Goal: Task Accomplishment & Management: Manage account settings

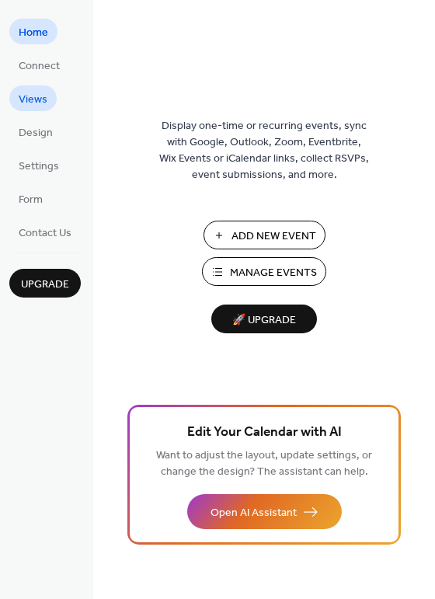
click at [30, 103] on span "Views" at bounding box center [33, 100] width 29 height 16
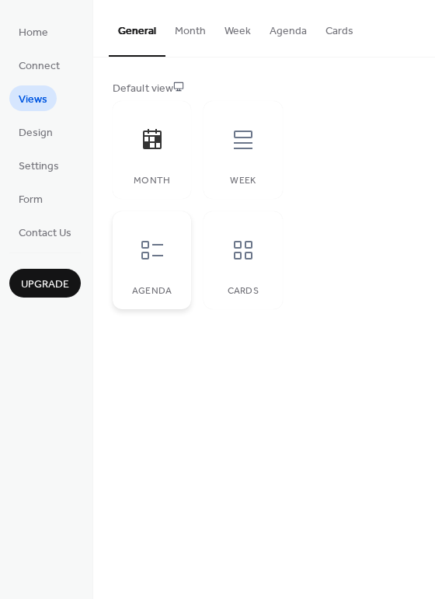
click at [160, 279] on div "Agenda" at bounding box center [152, 260] width 79 height 98
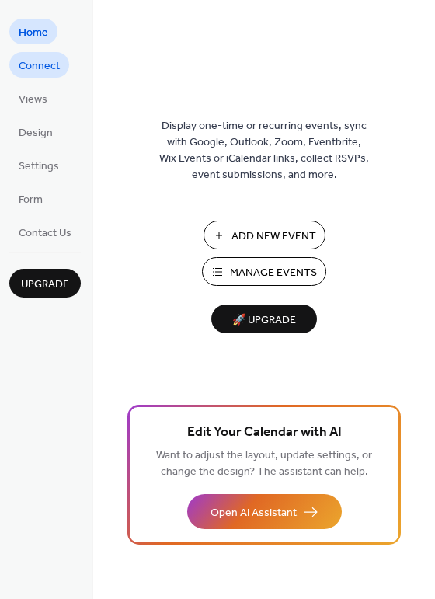
click at [46, 65] on span "Connect" at bounding box center [39, 66] width 41 height 16
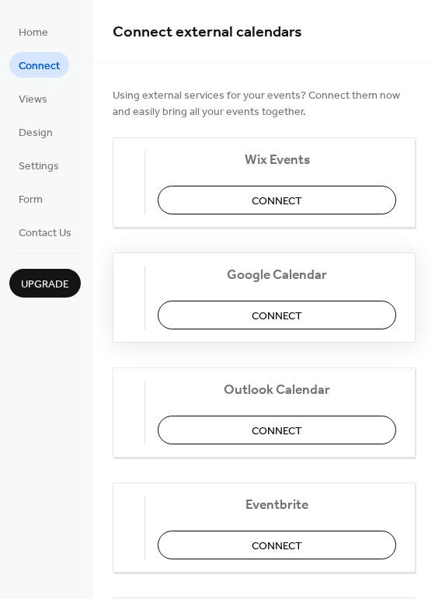
click at [302, 323] on span "Connect" at bounding box center [277, 317] width 51 height 16
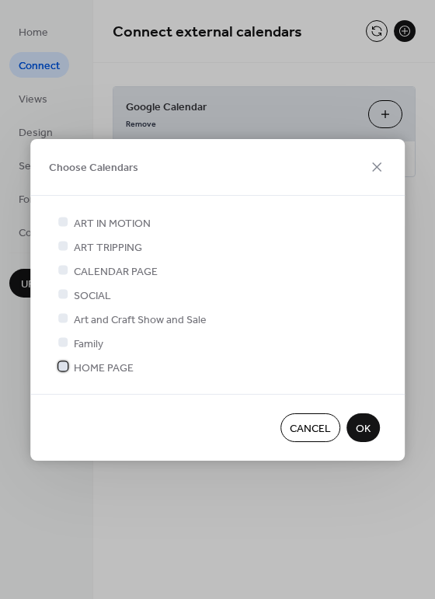
click at [62, 366] on div at bounding box center [62, 366] width 9 height 9
click at [365, 429] on span "OK" at bounding box center [363, 429] width 15 height 16
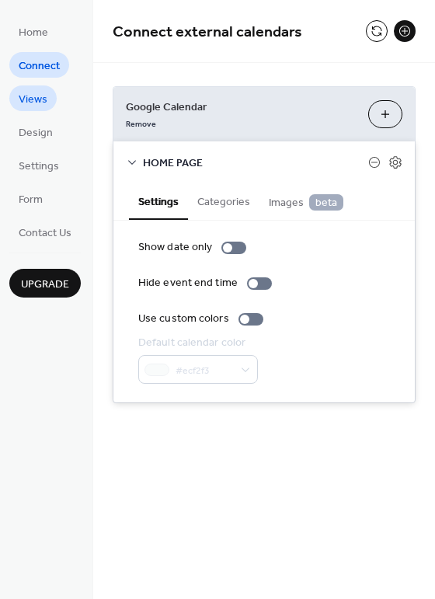
click at [45, 97] on span "Views" at bounding box center [33, 100] width 29 height 16
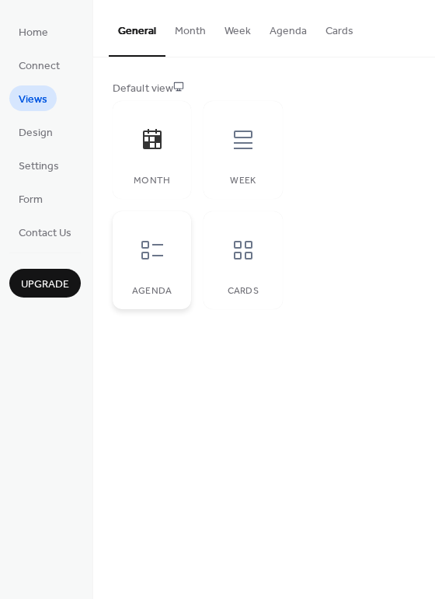
click at [148, 267] on div at bounding box center [152, 250] width 47 height 47
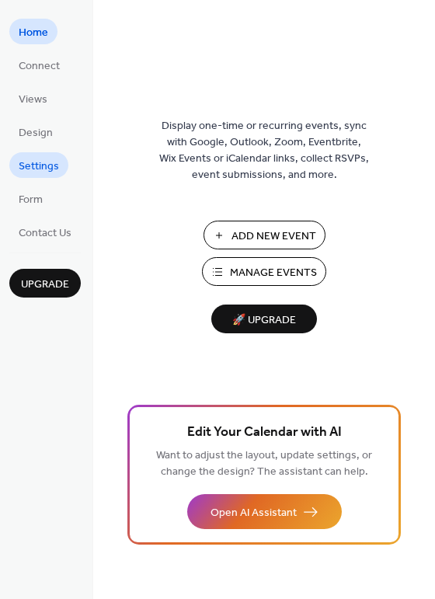
click at [47, 166] on span "Settings" at bounding box center [39, 167] width 40 height 16
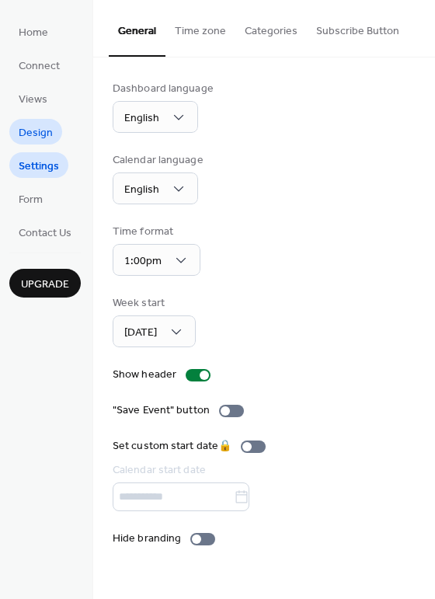
click at [39, 131] on span "Design" at bounding box center [36, 133] width 34 height 16
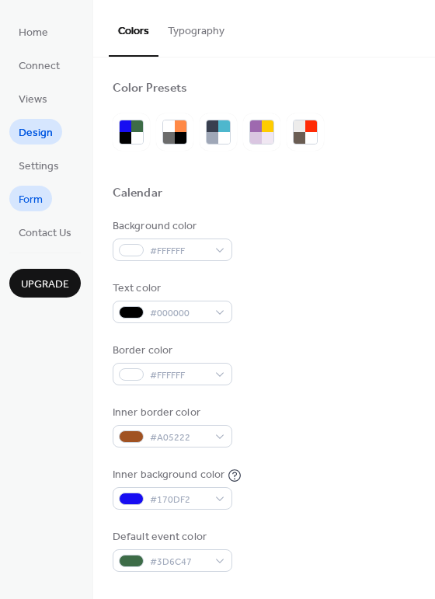
click at [36, 201] on span "Form" at bounding box center [31, 200] width 24 height 16
